Goal: Information Seeking & Learning: Understand process/instructions

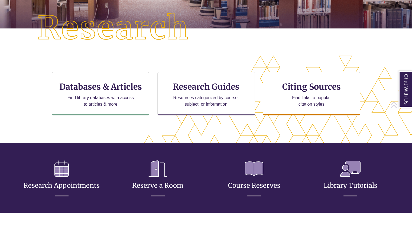
scroll to position [130, 0]
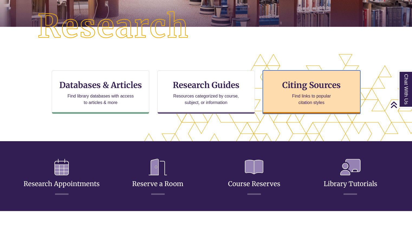
click at [281, 93] on div "Citing Sources Find links to popular citation styles" at bounding box center [310, 91] width 97 height 43
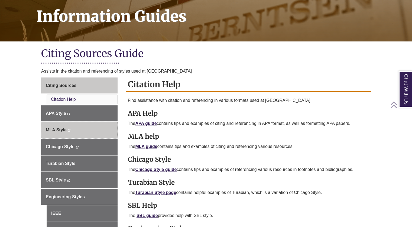
scroll to position [82, 0]
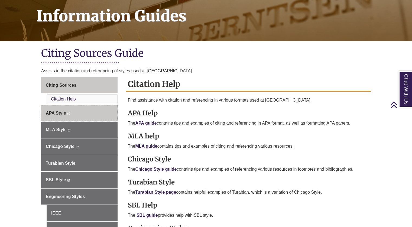
click at [61, 114] on span "APA Style" at bounding box center [56, 113] width 20 height 5
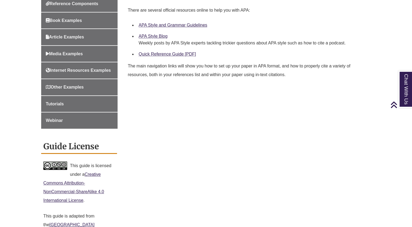
scroll to position [235, 0]
click at [159, 52] on link "Quick Reference Guide [PDF]" at bounding box center [167, 53] width 57 height 5
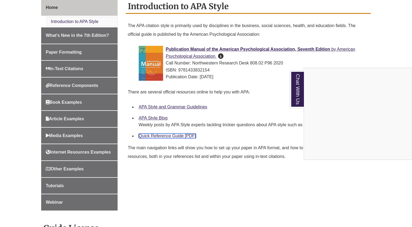
scroll to position [154, 0]
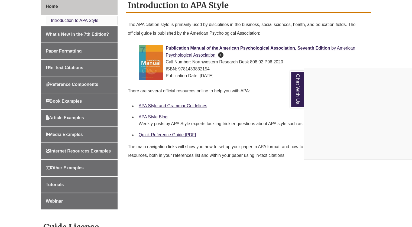
click at [64, 52] on div "Chat With Us" at bounding box center [206, 113] width 412 height 227
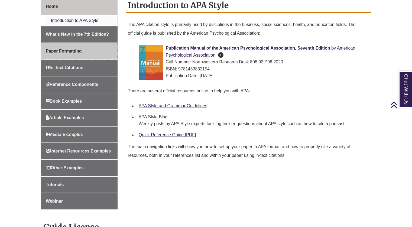
click at [64, 52] on span "Paper Formatting" at bounding box center [64, 51] width 36 height 5
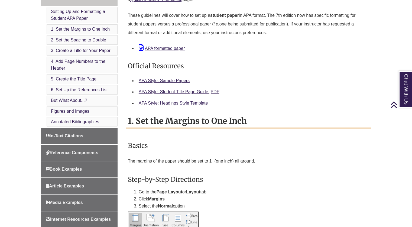
scroll to position [197, 0]
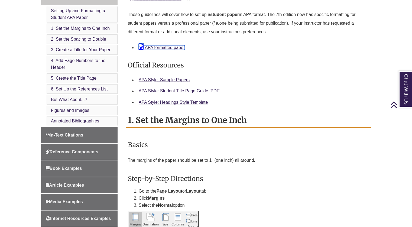
click at [147, 47] on link "APA formatted paper" at bounding box center [162, 47] width 46 height 5
